Goal: Task Accomplishment & Management: Use online tool/utility

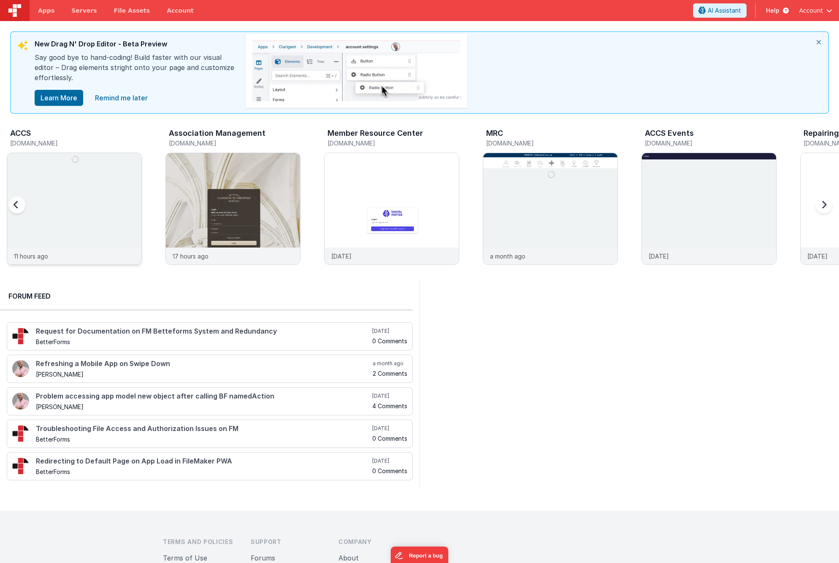
click at [105, 163] on img at bounding box center [74, 220] width 134 height 134
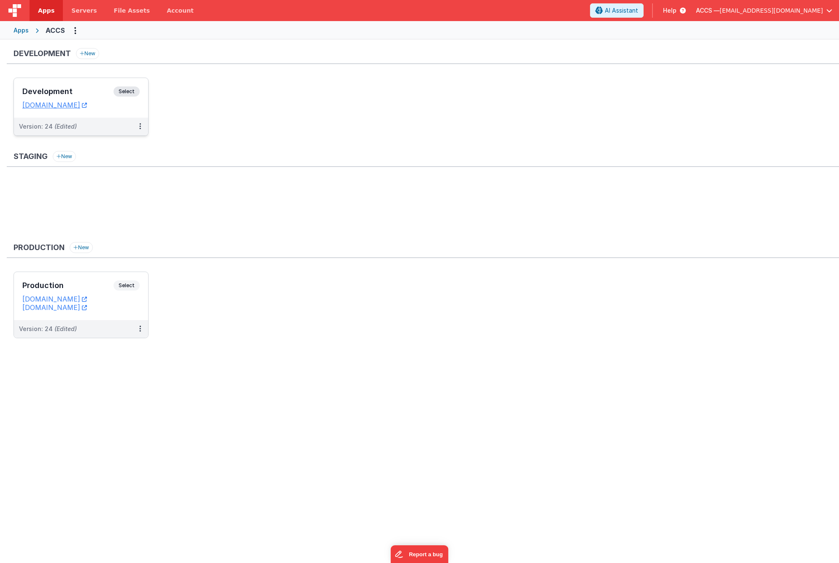
click at [88, 98] on div "Development Select" at bounding box center [80, 93] width 117 height 14
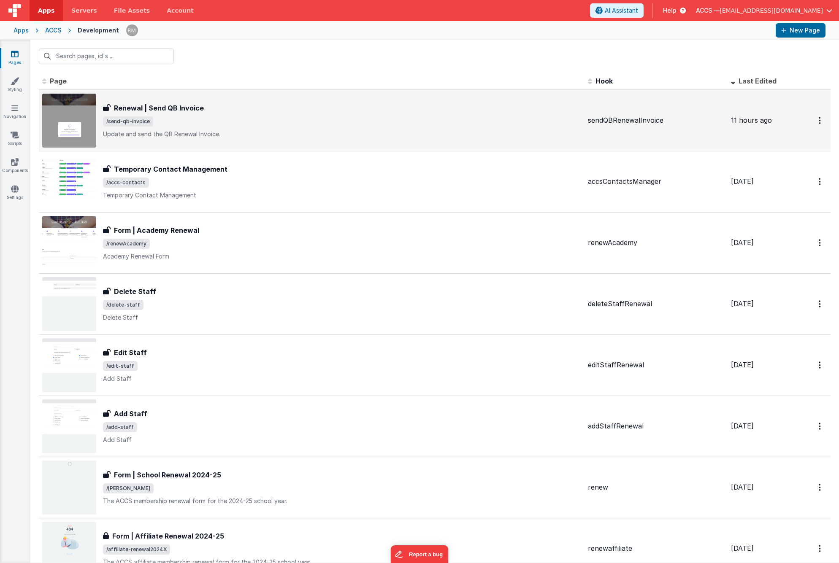
click at [461, 145] on div "Renewal | Send QB Invoice Renewal | Send QB Invoice /send-qb-invoice Update and…" at bounding box center [311, 121] width 539 height 54
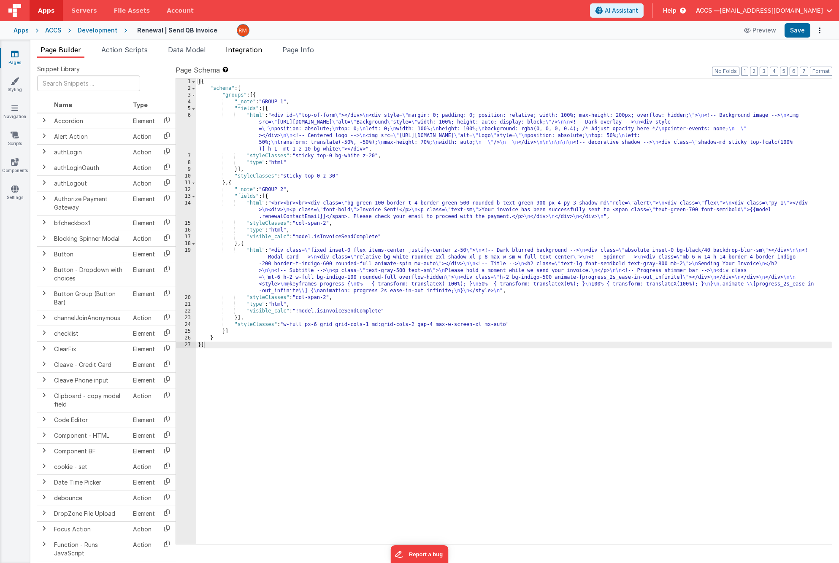
click at [249, 55] on li "Integration" at bounding box center [243, 51] width 43 height 13
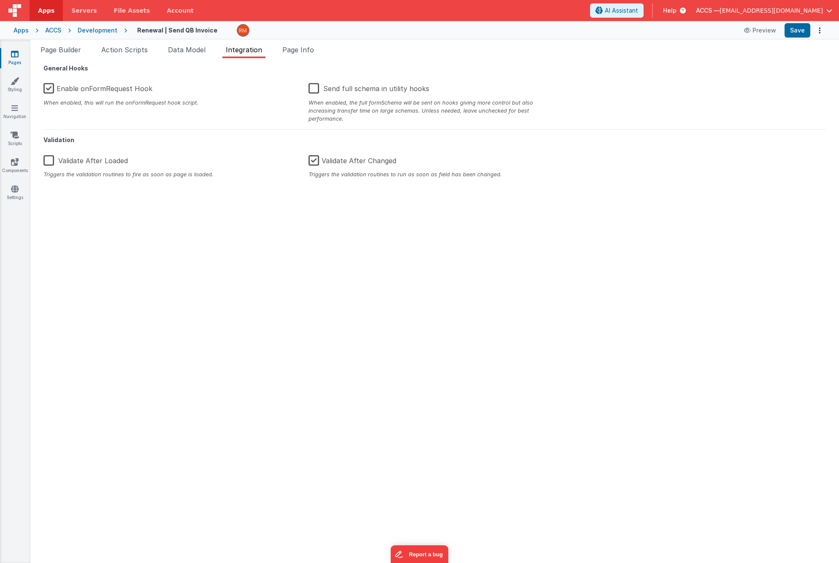
click at [51, 88] on label "Enable onFormRequest Hook" at bounding box center [97, 87] width 109 height 18
click at [0, 0] on input "Enable onFormRequest Hook" at bounding box center [0, 0] width 0 height 0
click at [794, 32] on button "Save" at bounding box center [797, 30] width 26 height 14
click at [63, 54] on span "Page Builder" at bounding box center [60, 50] width 40 height 8
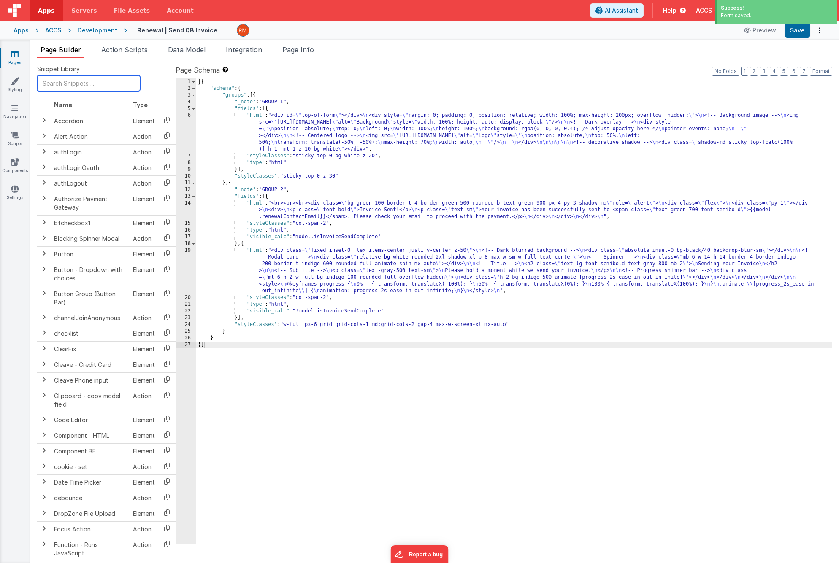
click at [70, 88] on input "text" at bounding box center [88, 84] width 103 height 16
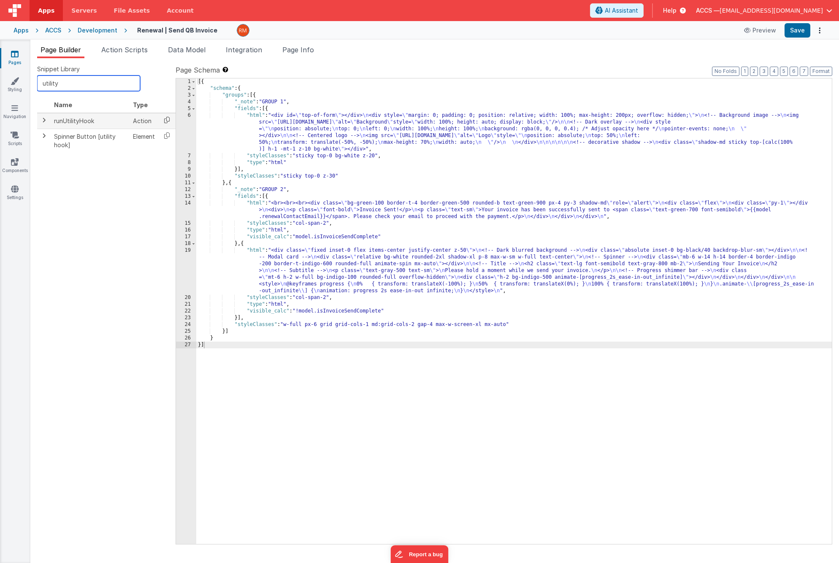
type input "utility"
click at [161, 121] on icon at bounding box center [166, 119] width 17 height 13
click at [305, 53] on span "Page Info" at bounding box center [298, 50] width 32 height 8
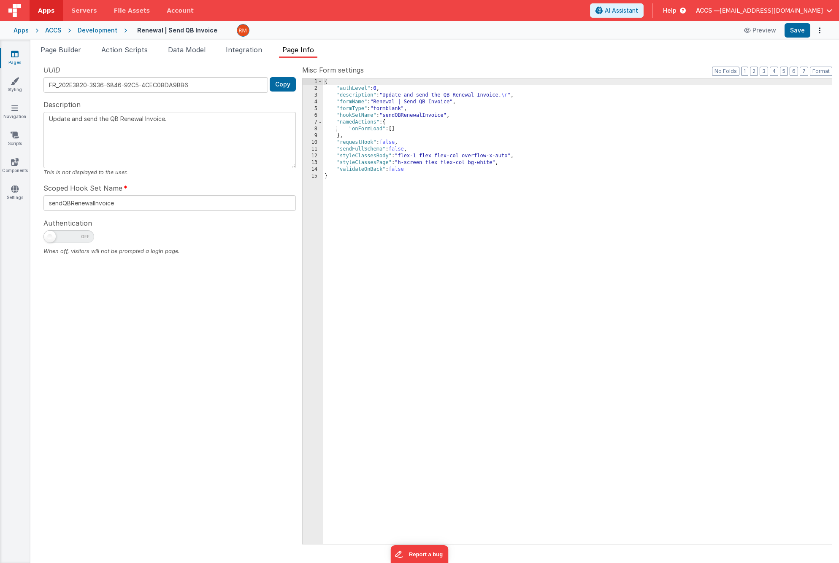
click at [395, 129] on div "{ "authLevel" : 0 , "description" : "Update and send the QB Renewal Invoice. \r…" at bounding box center [577, 317] width 509 height 479
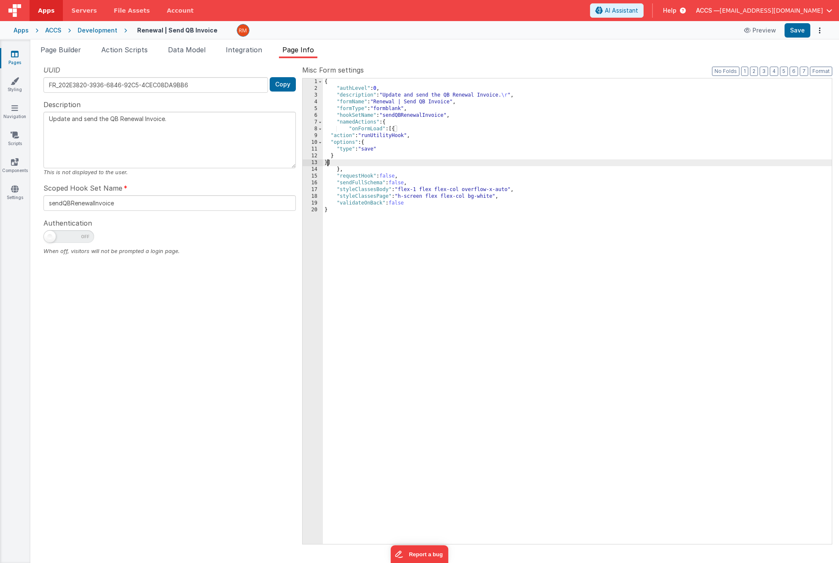
click at [375, 150] on div "{ "authLevel" : 0 , "description" : "Update and send the QB Renewal Invoice. \r…" at bounding box center [577, 317] width 509 height 479
type textarea "Update and send the QB Renewal Invoice."
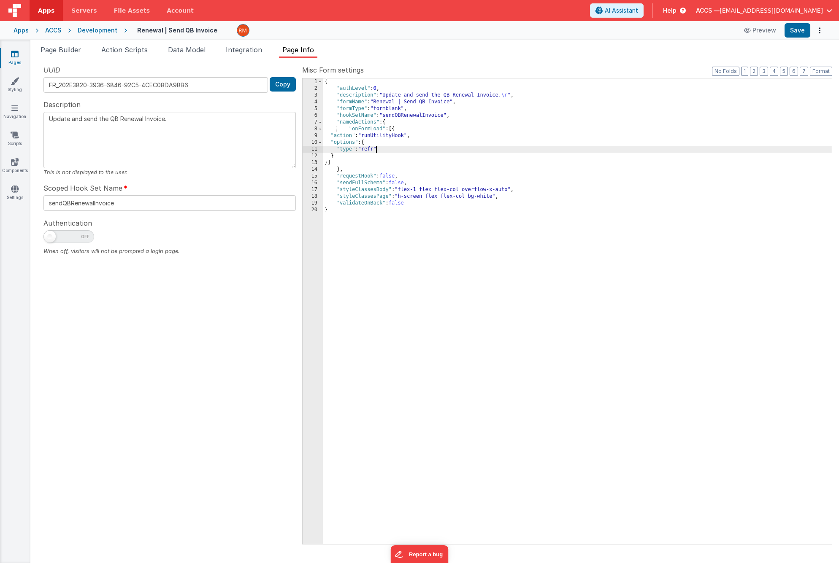
type textarea "Update and send the QB Renewal Invoice."
click at [785, 32] on div "Preview Save" at bounding box center [782, 30] width 86 height 14
click at [789, 32] on button "Save" at bounding box center [797, 30] width 26 height 14
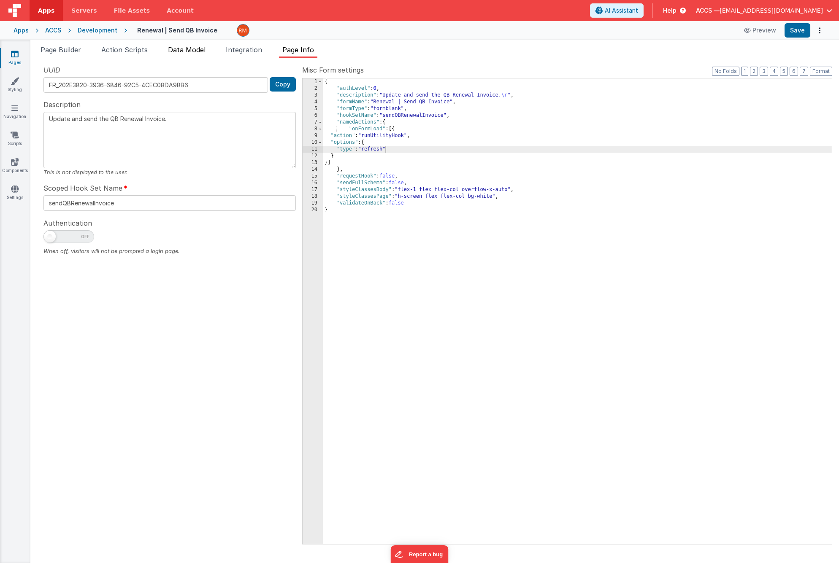
click at [195, 54] on li "Data Model" at bounding box center [187, 51] width 44 height 13
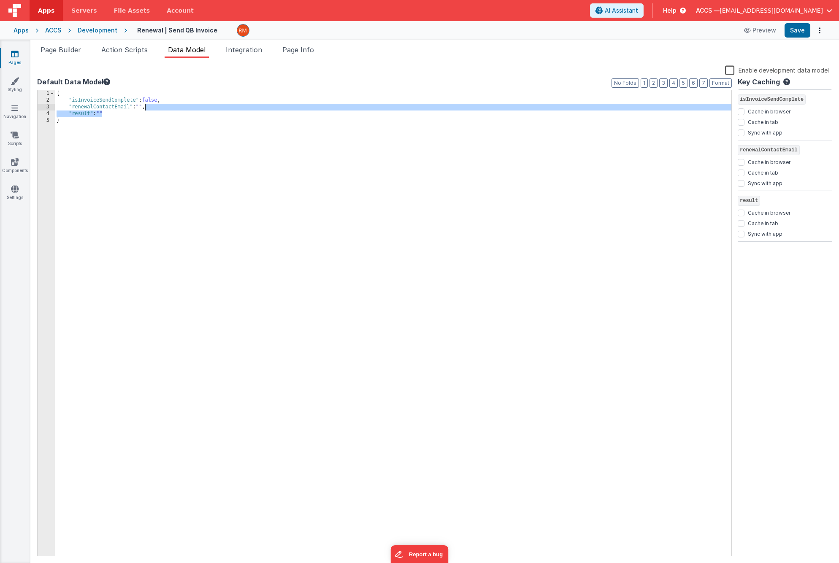
drag, startPoint x: 102, startPoint y: 114, endPoint x: 145, endPoint y: 107, distance: 43.2
click at [145, 107] on div "{ "isInvoiceSendComplete" : false , "renewalContactEmail" : "" , "result" : "" }" at bounding box center [393, 330] width 676 height 480
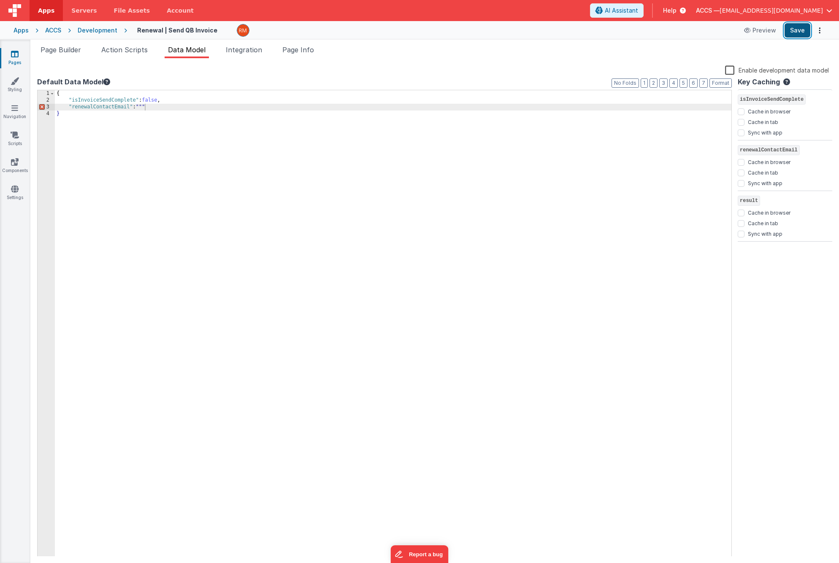
click at [801, 29] on button "Save" at bounding box center [797, 30] width 26 height 14
click at [732, 70] on label "Enable development data model" at bounding box center [777, 70] width 104 height 10
click at [0, 0] on input "Enable development data model" at bounding box center [0, 0] width 0 height 0
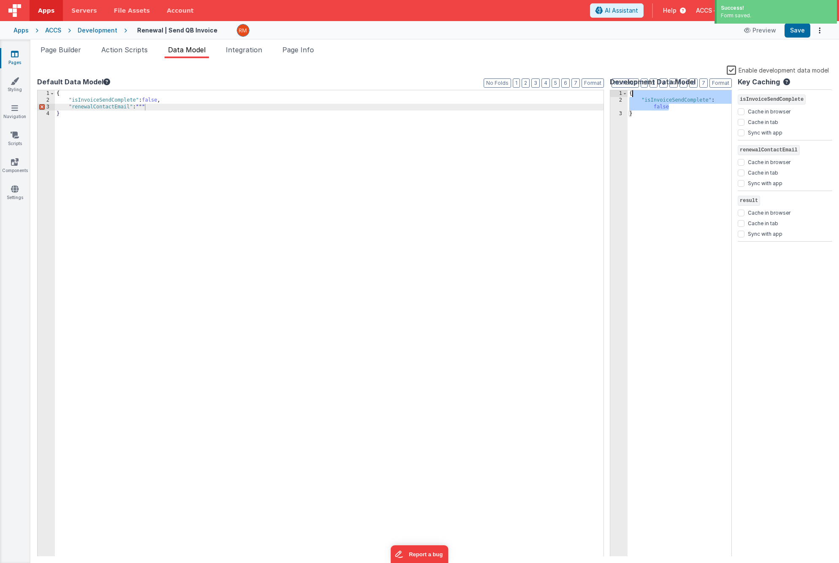
drag, startPoint x: 672, startPoint y: 107, endPoint x: 637, endPoint y: 96, distance: 37.1
click at [637, 96] on div "{ "isInvoiceSendComplete" : false }" at bounding box center [679, 330] width 104 height 480
click at [627, 101] on div "2" at bounding box center [618, 100] width 17 height 7
click at [630, 101] on div "{ }" at bounding box center [679, 330] width 104 height 480
click at [804, 32] on button "Save" at bounding box center [797, 30] width 26 height 14
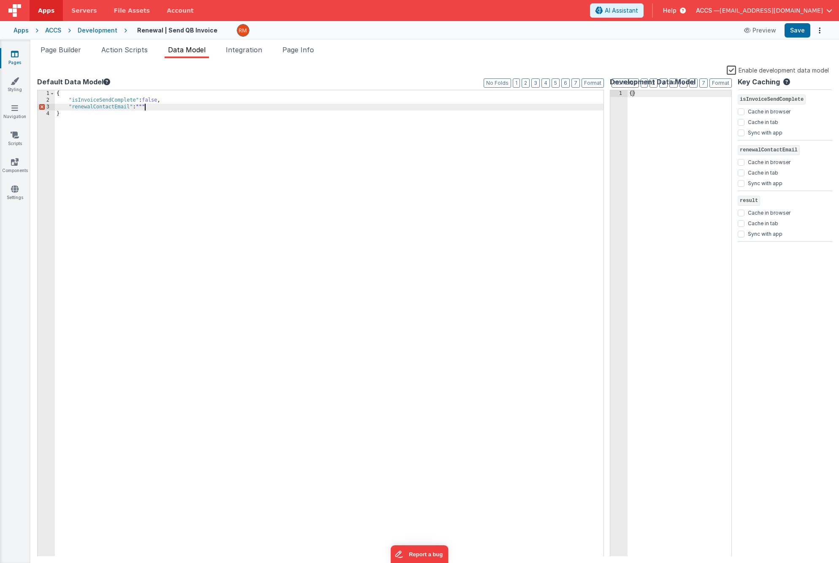
click at [144, 108] on div "{ "isInvoiceSendComplete" : false , "renewalContactEmail" : """ }" at bounding box center [393, 330] width 676 height 480
click at [796, 29] on button "Save" at bounding box center [797, 30] width 26 height 14
click at [76, 51] on span "Page Builder" at bounding box center [60, 50] width 40 height 8
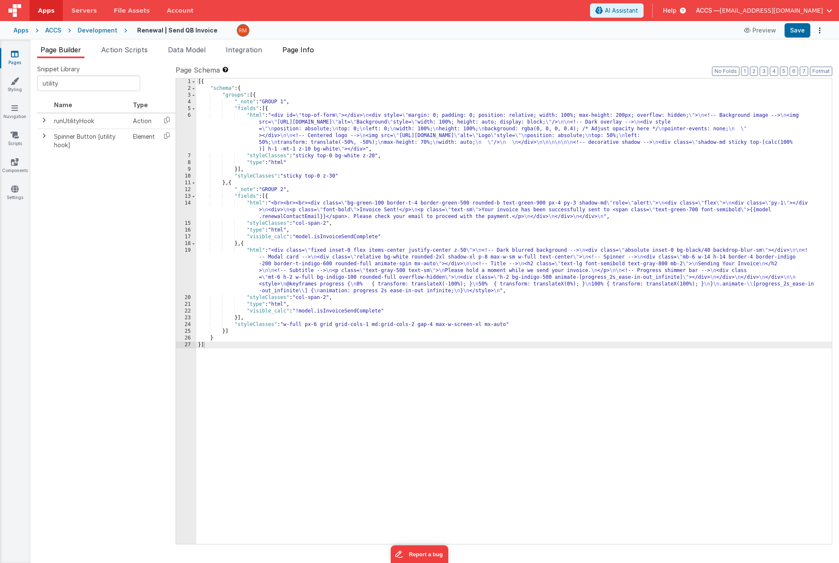
click at [309, 50] on span "Page Info" at bounding box center [298, 50] width 32 height 8
